Goal: Information Seeking & Learning: Learn about a topic

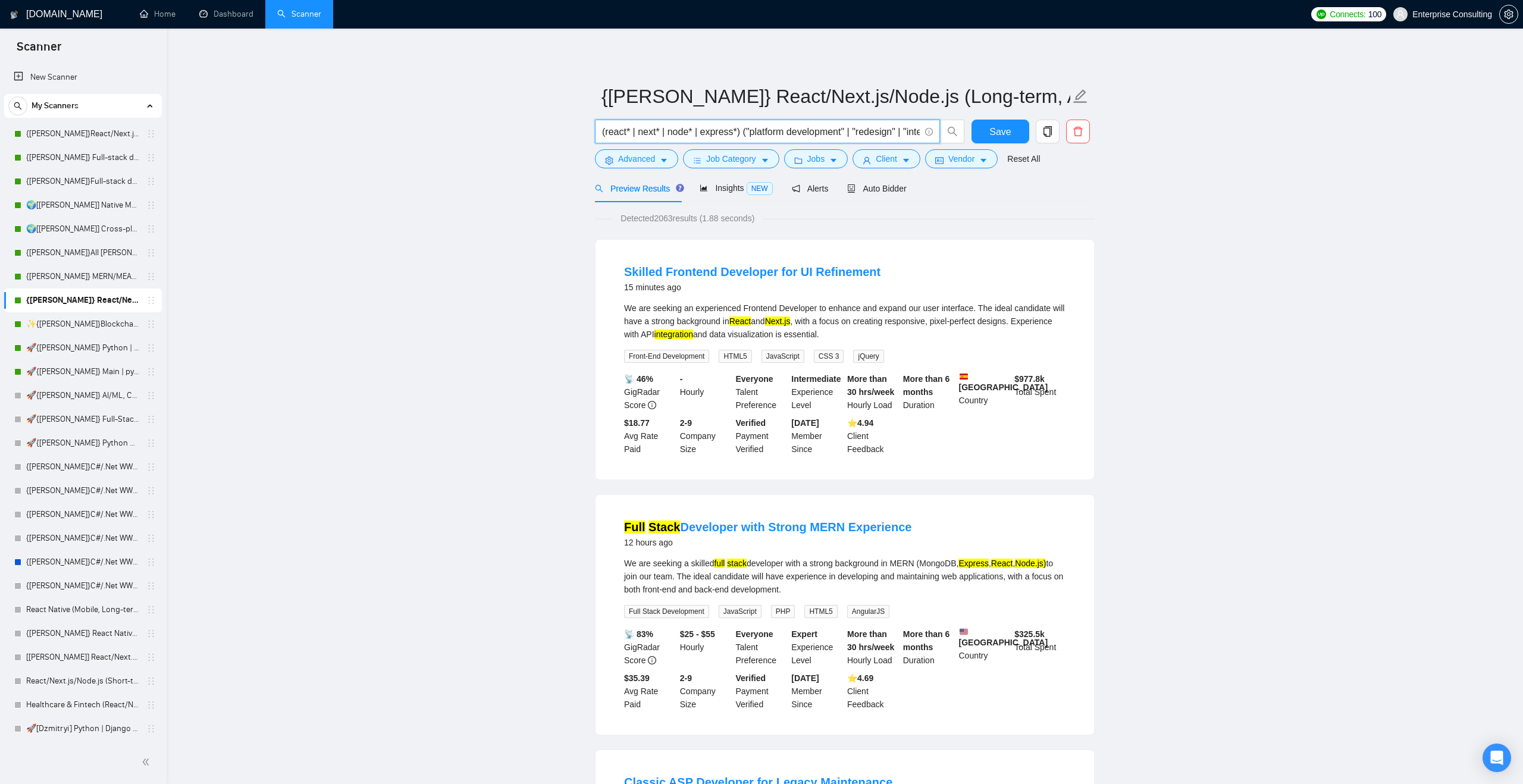
click at [699, 135] on input "(react* | next* | node* | express*) ("platform development" | "redesign" | "int…" at bounding box center [760, 131] width 317 height 15
click at [713, 502] on icon "Open Intercom Messenger" at bounding box center [1497, 758] width 15 height 15
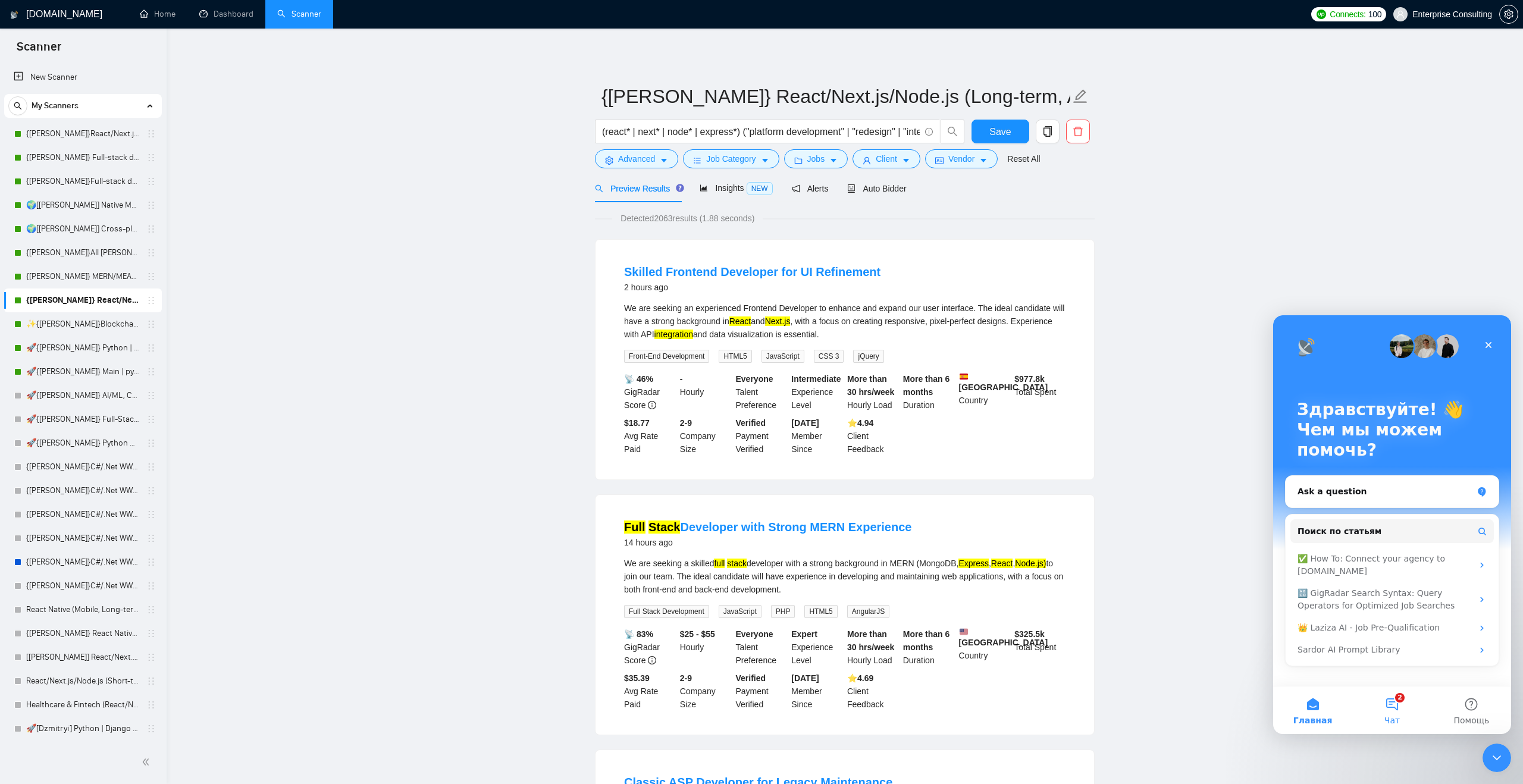
click at [713, 502] on button "2 Чат" at bounding box center [1391, 710] width 79 height 48
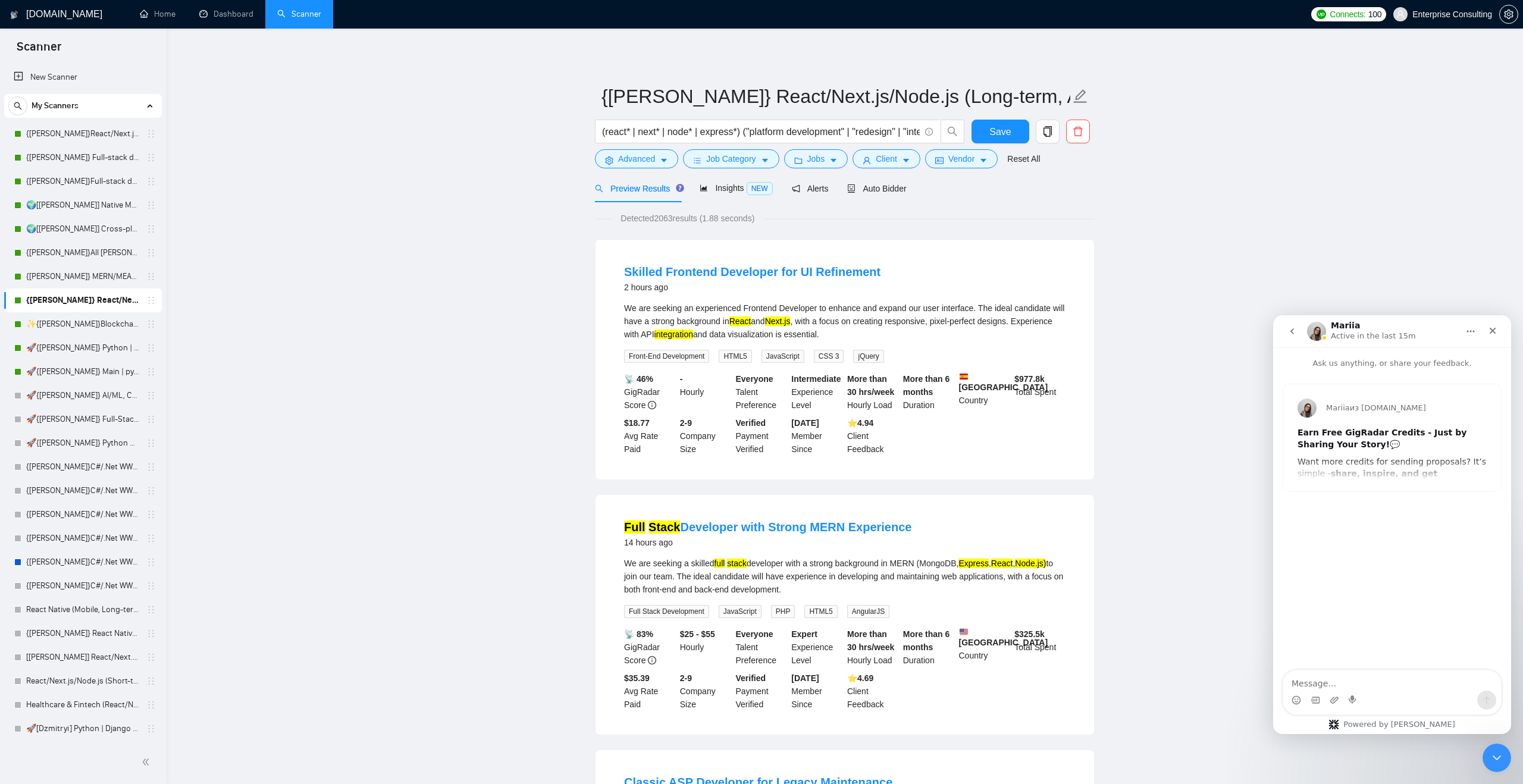
scroll to position [30, 0]
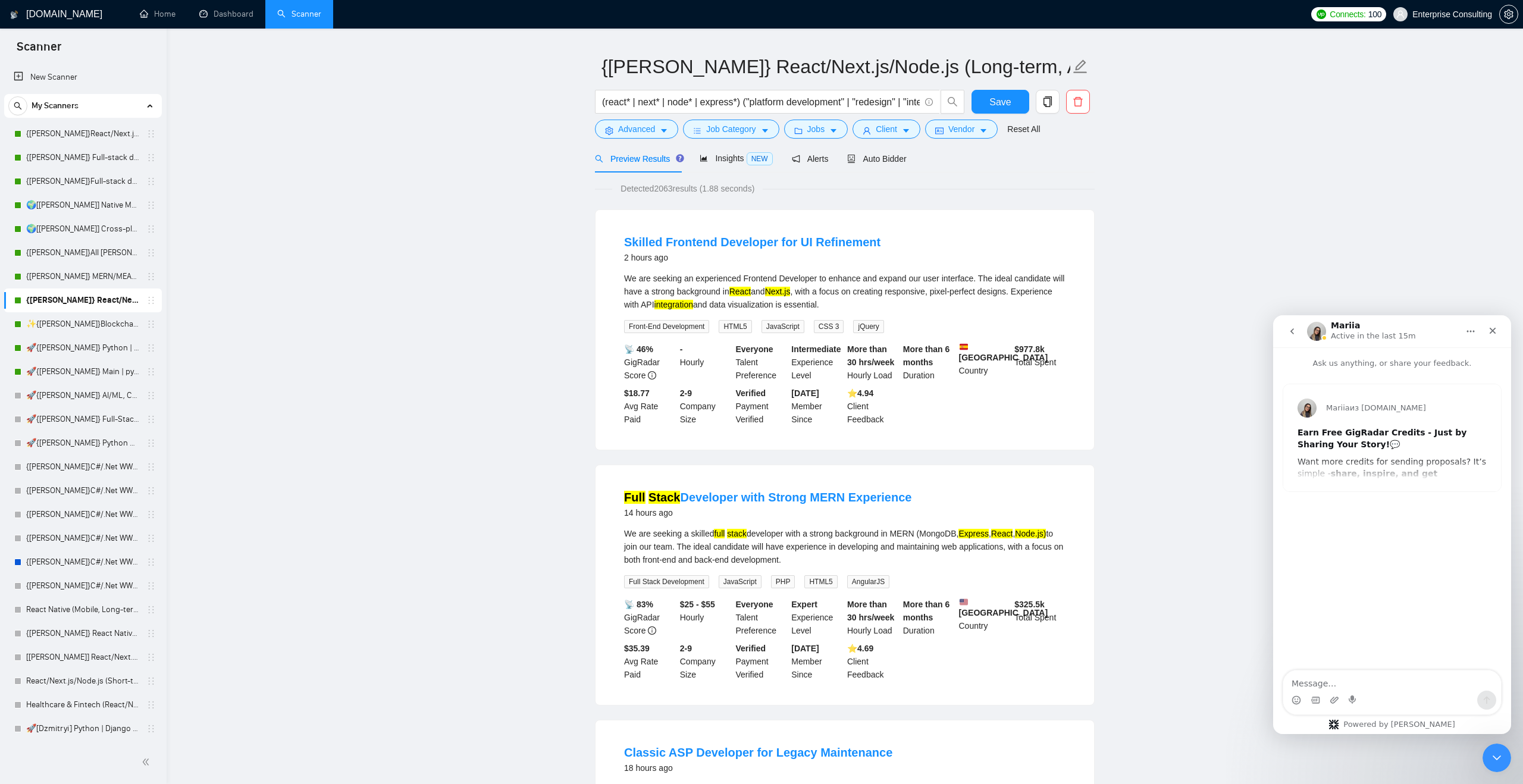
click at [713, 472] on div "Mariia из [DOMAIN_NAME] Earn Free GigRadar Credits - Just by Sharing Your Story…" at bounding box center [1392, 437] width 218 height 107
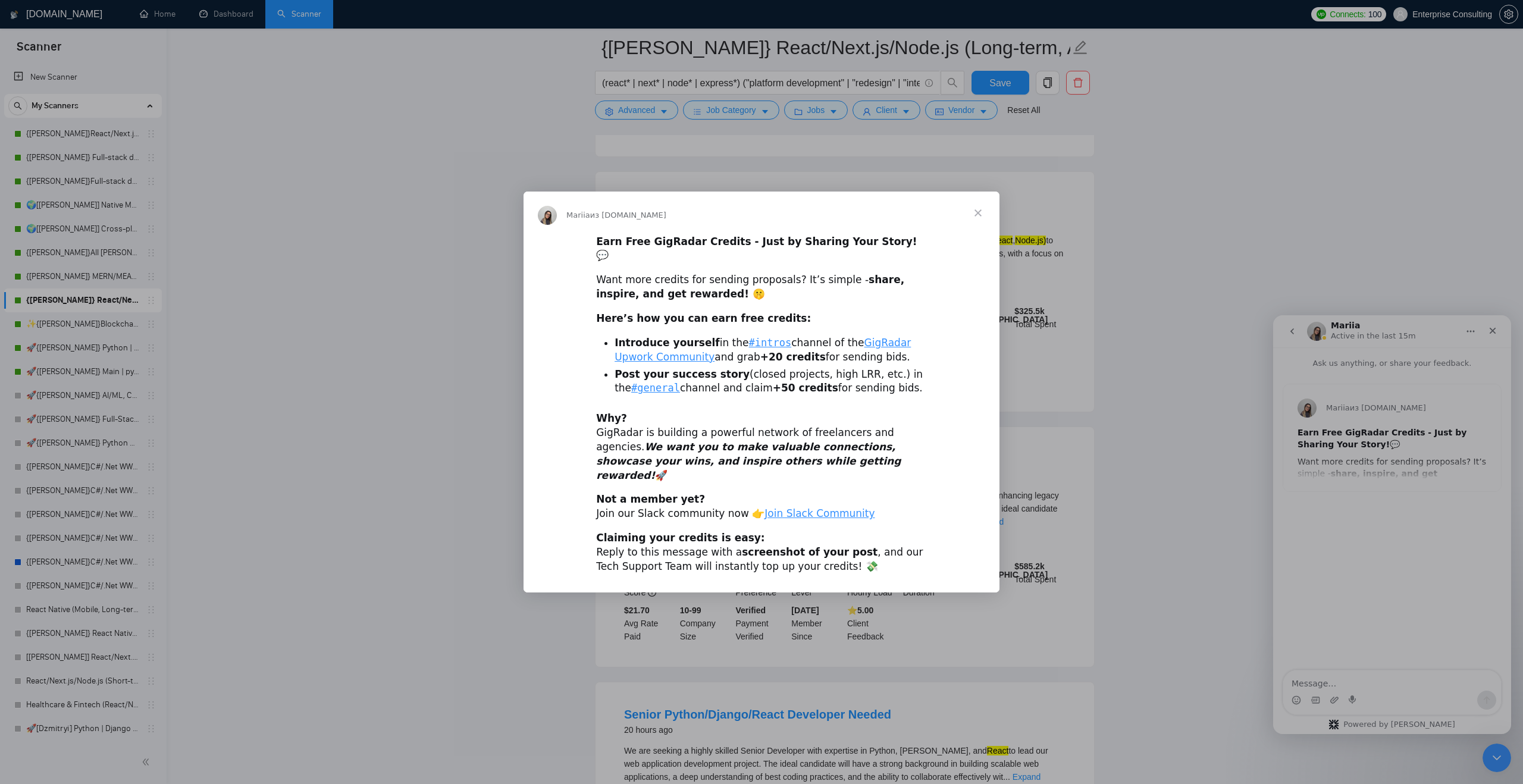
scroll to position [210, 0]
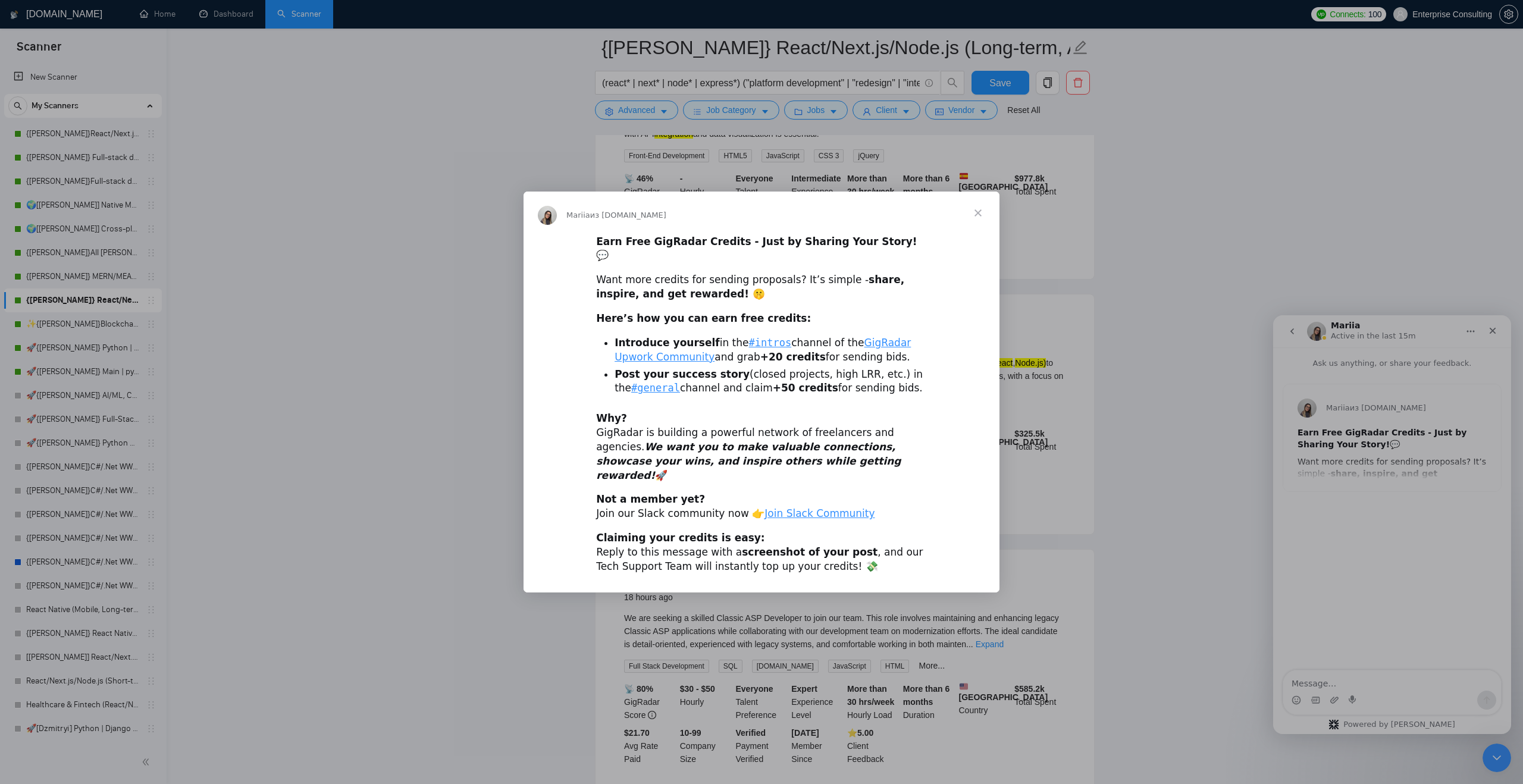
click at [694, 374] on b "Post your success story" at bounding box center [681, 374] width 135 height 12
click at [713, 225] on span "Закрыть" at bounding box center [978, 213] width 43 height 43
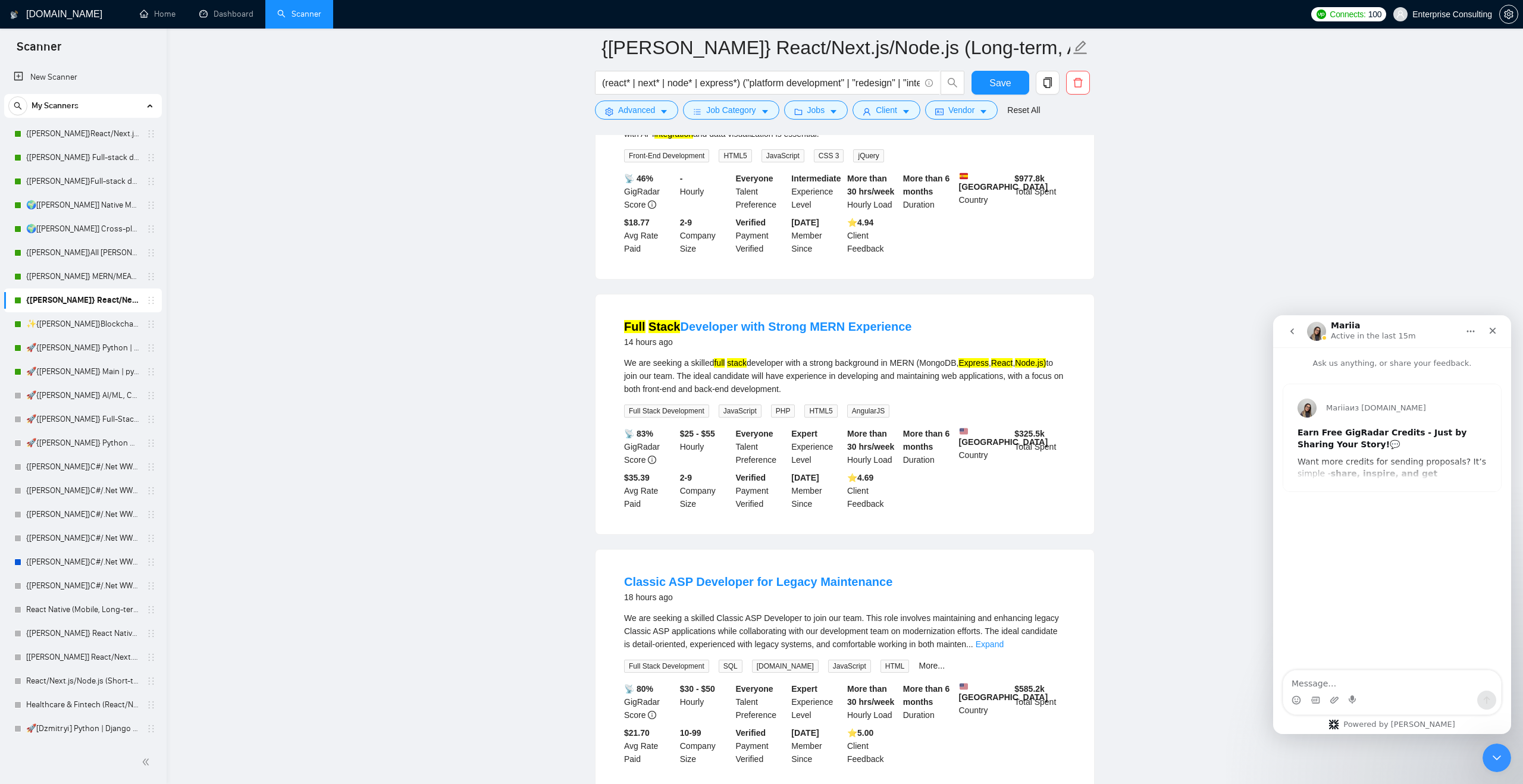
scroll to position [0, 0]
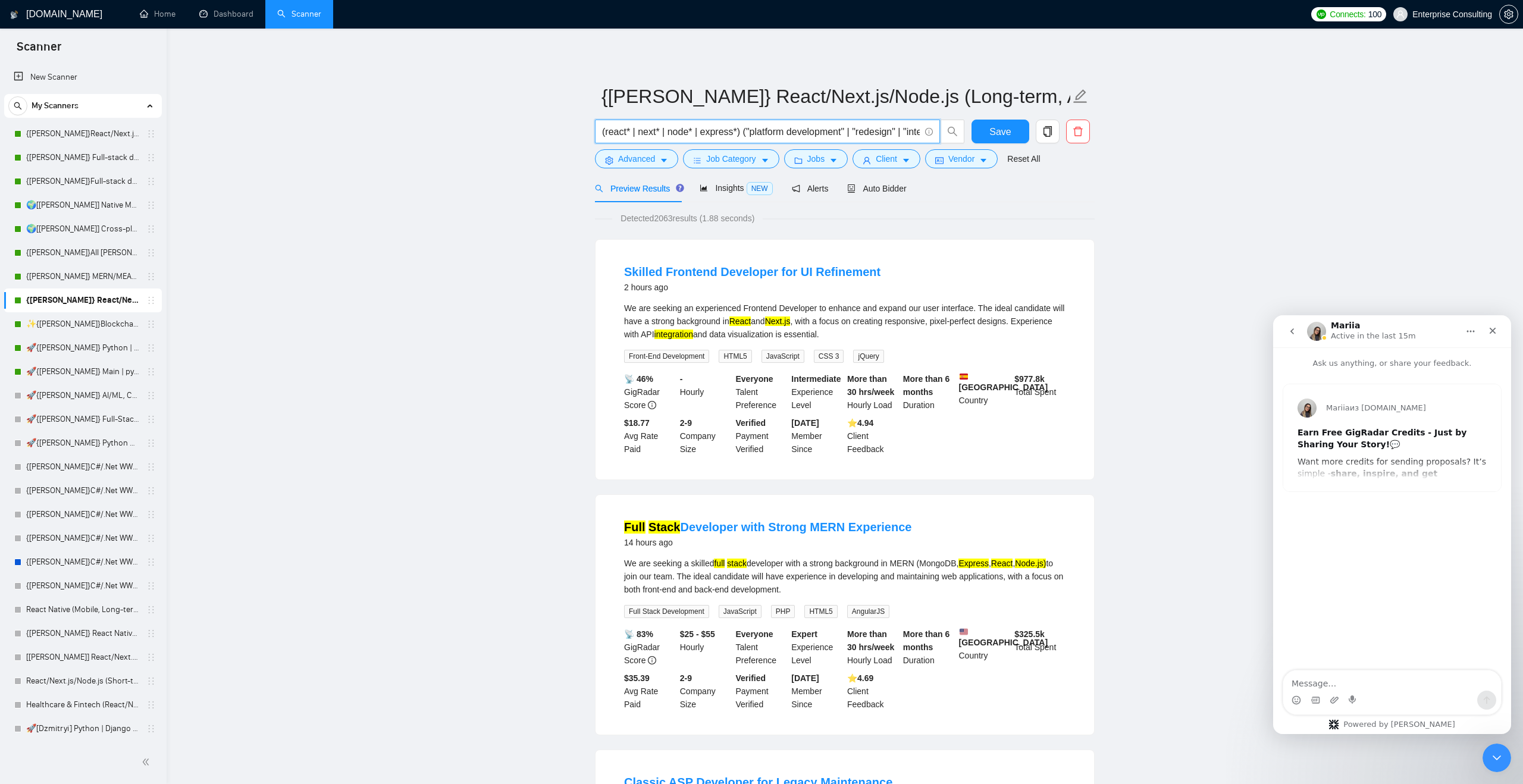
click at [713, 132] on input "(react* | next* | node* | express*) ("platform development" | "redesign" | "int…" at bounding box center [760, 131] width 317 height 15
click at [70, 327] on link "✨{[PERSON_NAME]}Blockchain WW" at bounding box center [82, 324] width 113 height 24
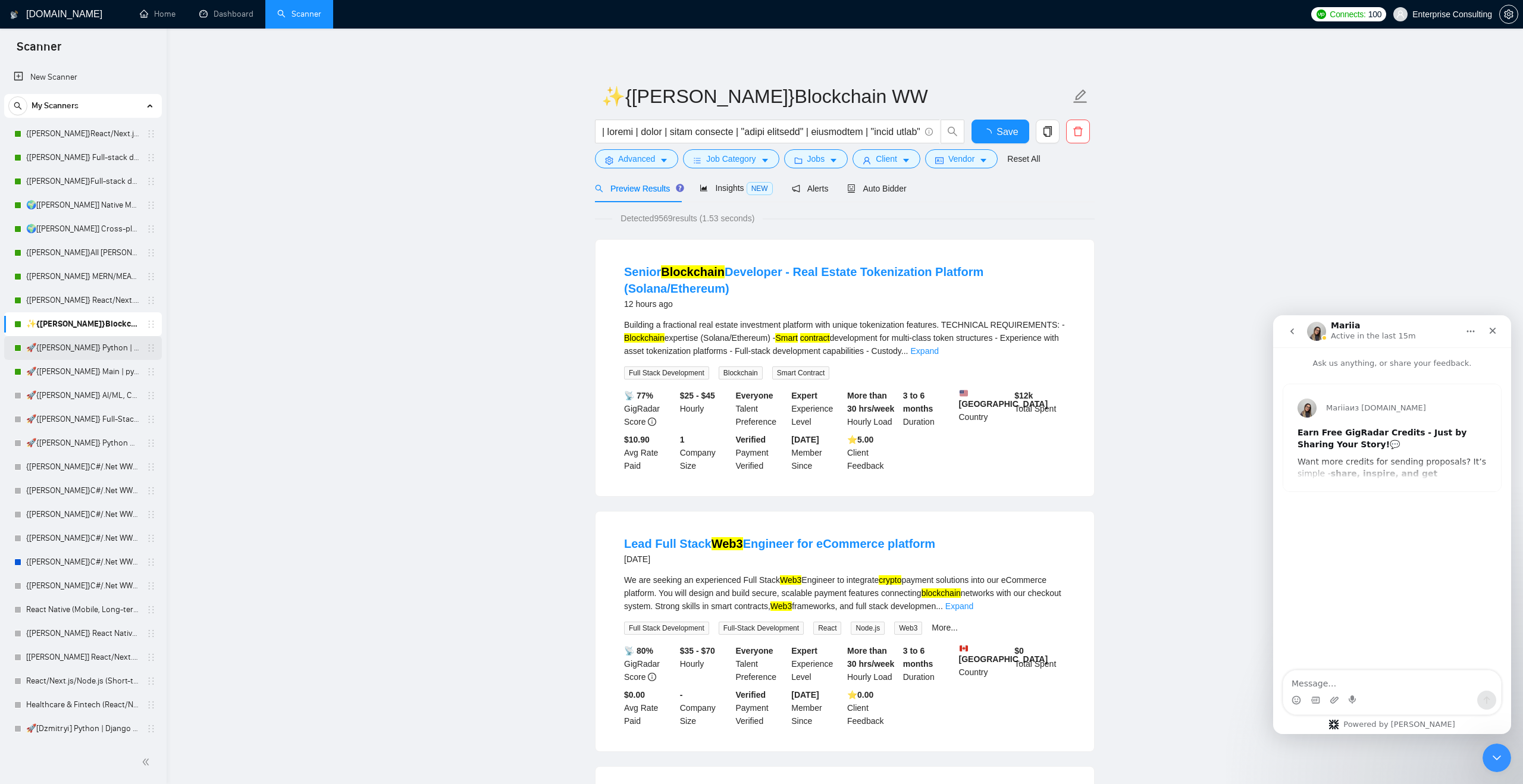
click at [67, 348] on link "🚀{[PERSON_NAME]} Python | Django | AI /" at bounding box center [82, 348] width 113 height 24
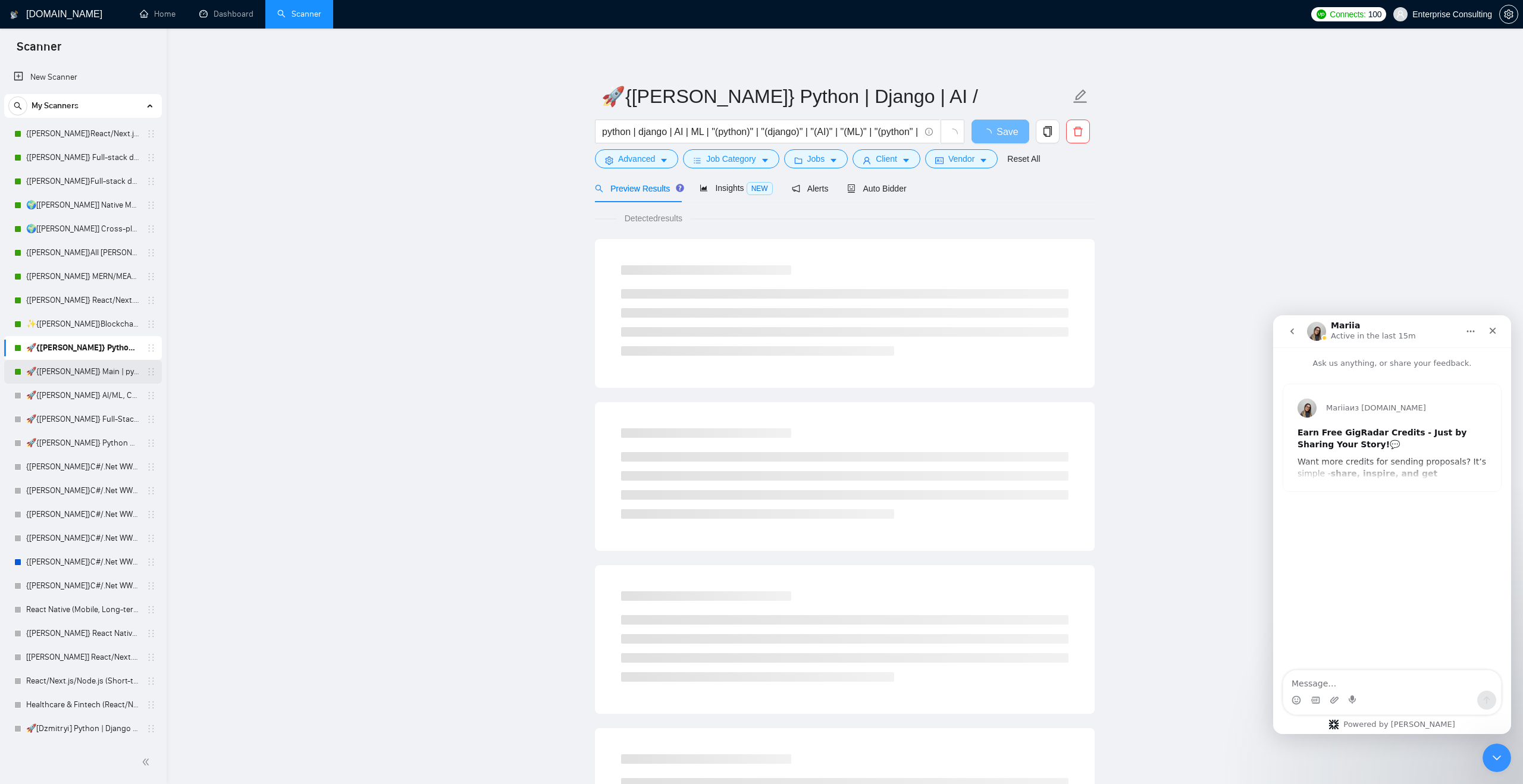
click at [67, 374] on link "🚀{[PERSON_NAME]} Main | python | django | AI (+less than 30 h)" at bounding box center [82, 372] width 113 height 24
click at [69, 396] on link "🚀{[PERSON_NAME]} AI/ML, Custom Models, and LLM Development" at bounding box center [82, 395] width 113 height 24
click at [67, 419] on link "🚀{[PERSON_NAME]} Full-Stack Python (Backend + Frontend)" at bounding box center [82, 419] width 113 height 24
click at [66, 443] on link "🚀{[PERSON_NAME]} Python AI/ML Integrations" at bounding box center [82, 443] width 113 height 24
click at [61, 373] on link "🚀{[PERSON_NAME]} Main | python | django | AI (+less than 30 h)" at bounding box center [82, 372] width 113 height 24
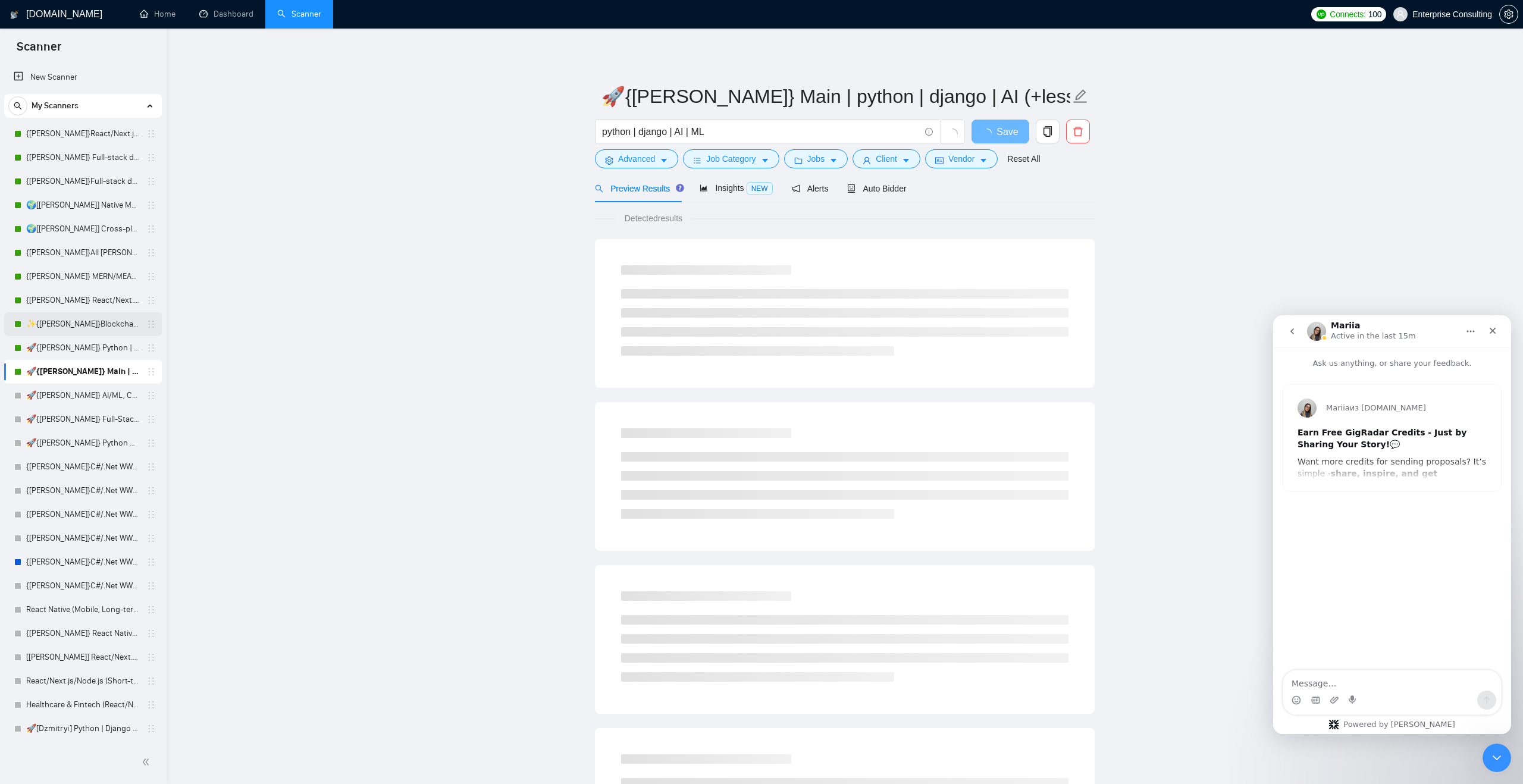
click at [68, 351] on link "🚀{[PERSON_NAME]} Python | Django | AI /" at bounding box center [82, 348] width 113 height 24
click at [67, 325] on link "✨{[PERSON_NAME]}Blockchain WW" at bounding box center [82, 324] width 113 height 24
click at [66, 304] on link "{[PERSON_NAME]} React/Next.js/Node.js (Long-term, All Niches)" at bounding box center [82, 300] width 113 height 24
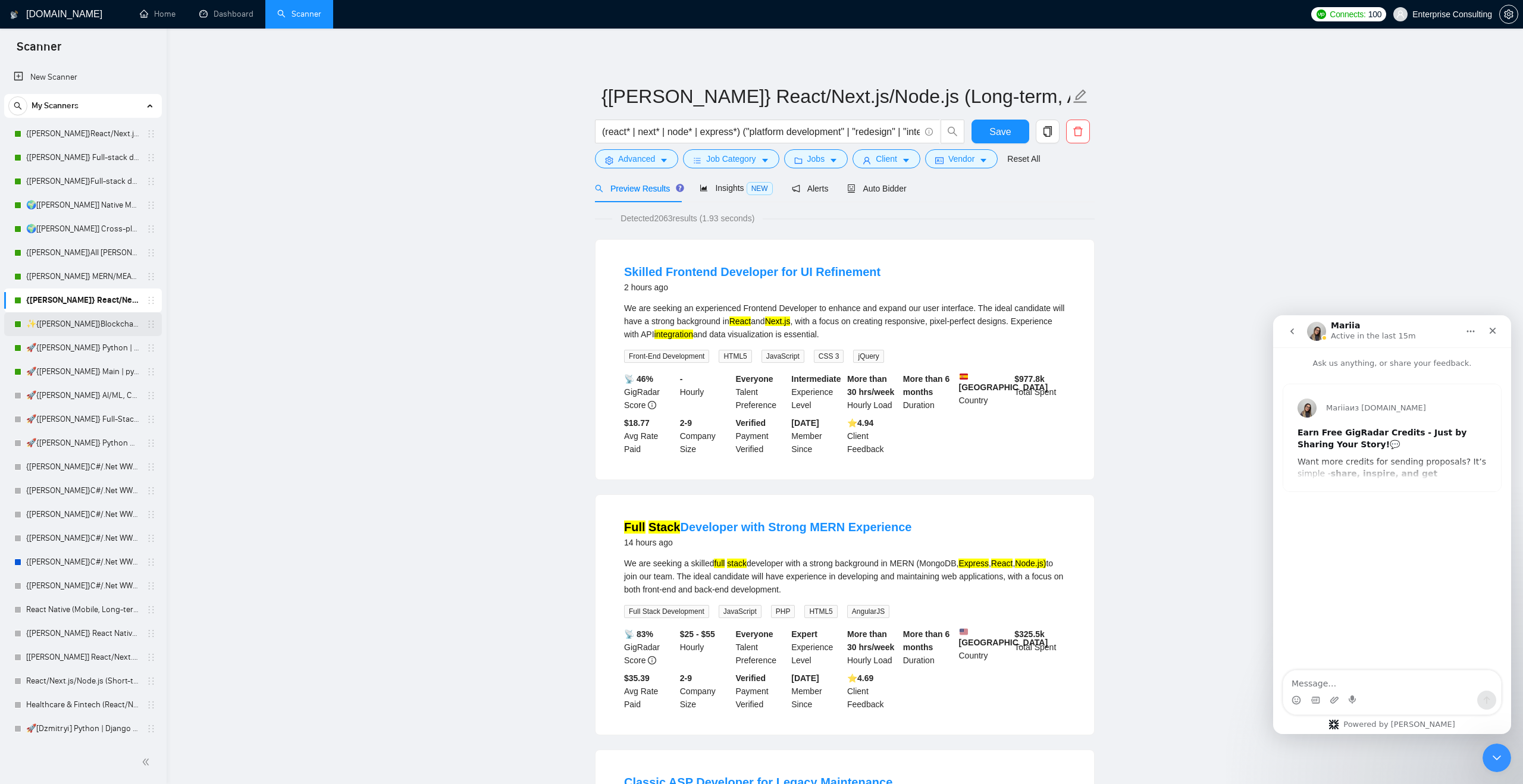
click at [82, 326] on link "✨{[PERSON_NAME]}Blockchain WW" at bounding box center [82, 324] width 113 height 24
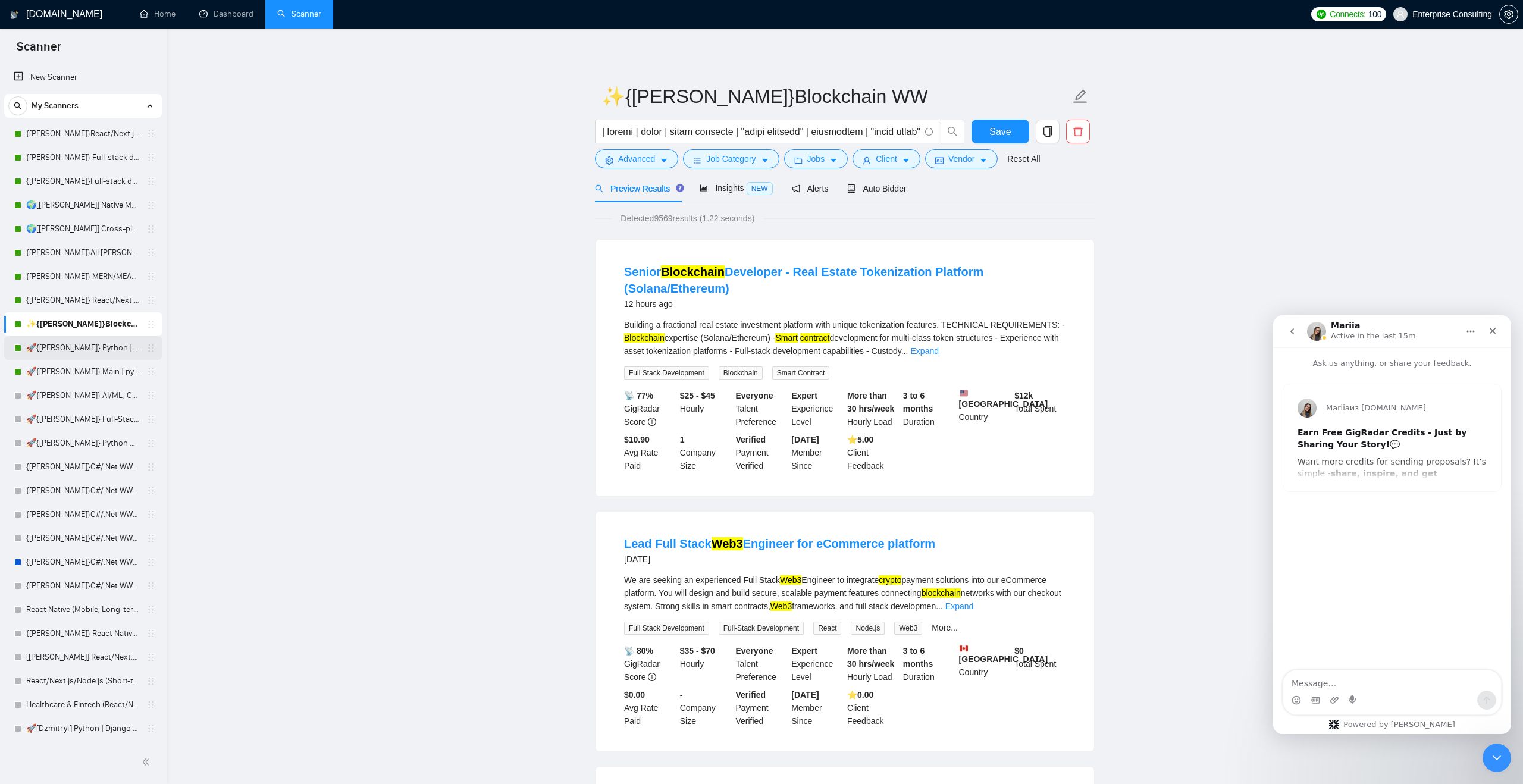
click at [77, 347] on link "🚀{[PERSON_NAME]} Python | Django | AI /" at bounding box center [82, 348] width 113 height 24
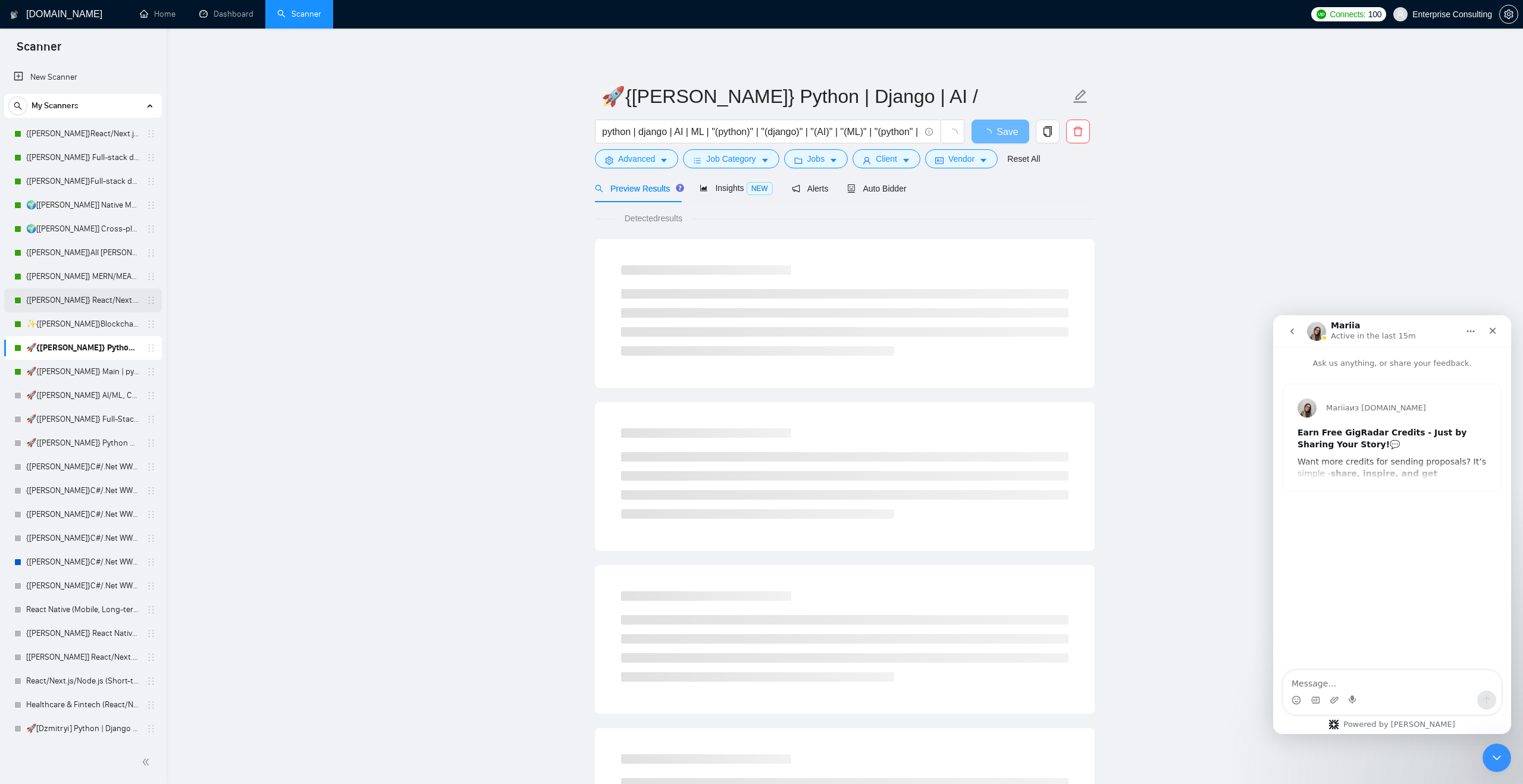
click at [62, 300] on link "{[PERSON_NAME]} React/Next.js/Node.js (Long-term, All Niches)" at bounding box center [82, 300] width 113 height 24
click at [713, 333] on icon "Закрыть" at bounding box center [1492, 331] width 10 height 10
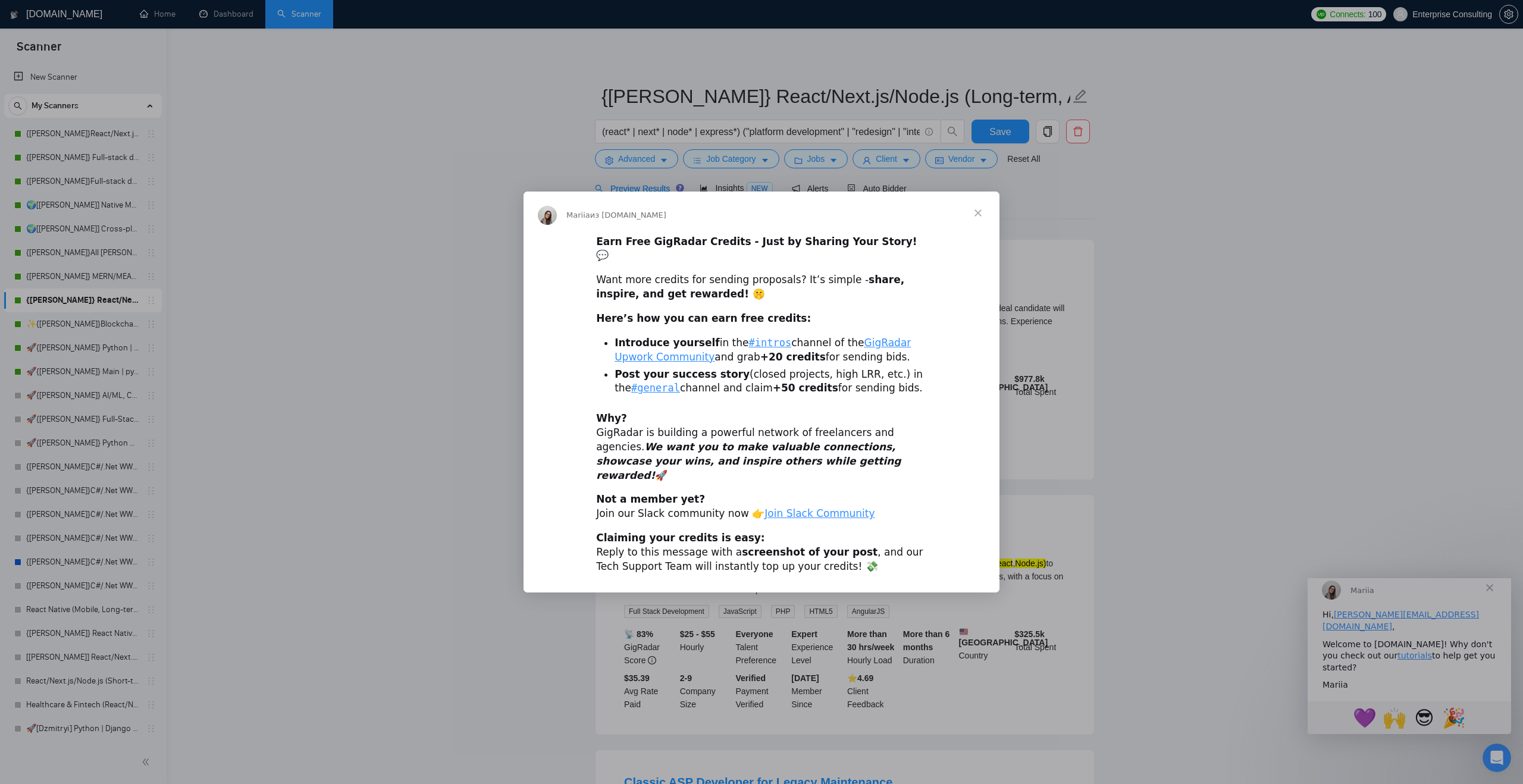
click at [713, 228] on span "Закрыть" at bounding box center [978, 213] width 43 height 43
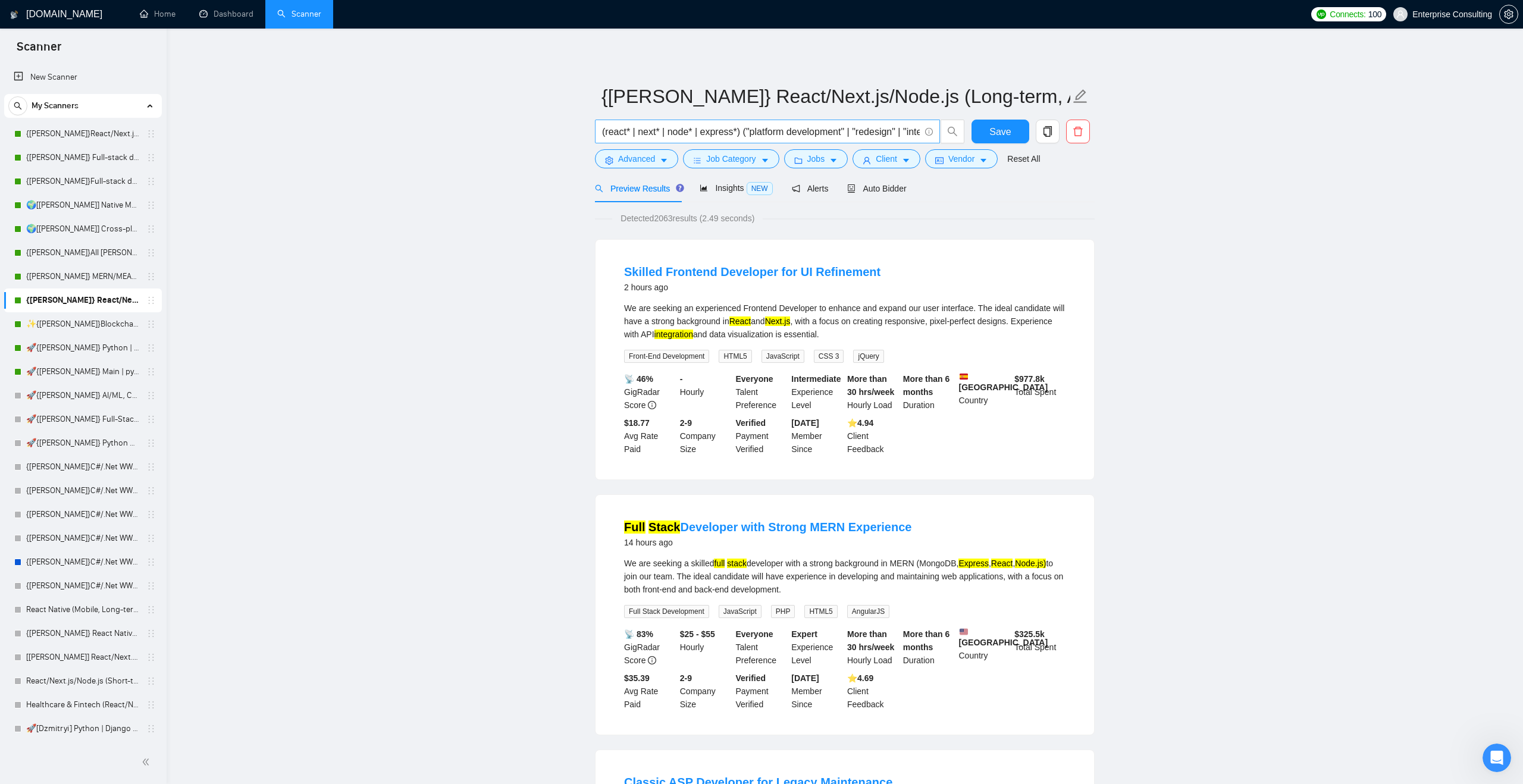
click at [713, 132] on input "(react* | next* | node* | express*) ("platform development" | "redesign" | "int…" at bounding box center [760, 131] width 317 height 15
click at [713, 132] on icon "info-circle" at bounding box center [928, 131] width 8 height 8
click at [713, 132] on icon "info-circle" at bounding box center [928, 131] width 1 height 3
click at [713, 114] on link "Learn more" at bounding box center [943, 112] width 43 height 10
